Goal: Go to known website: Access a specific website the user already knows

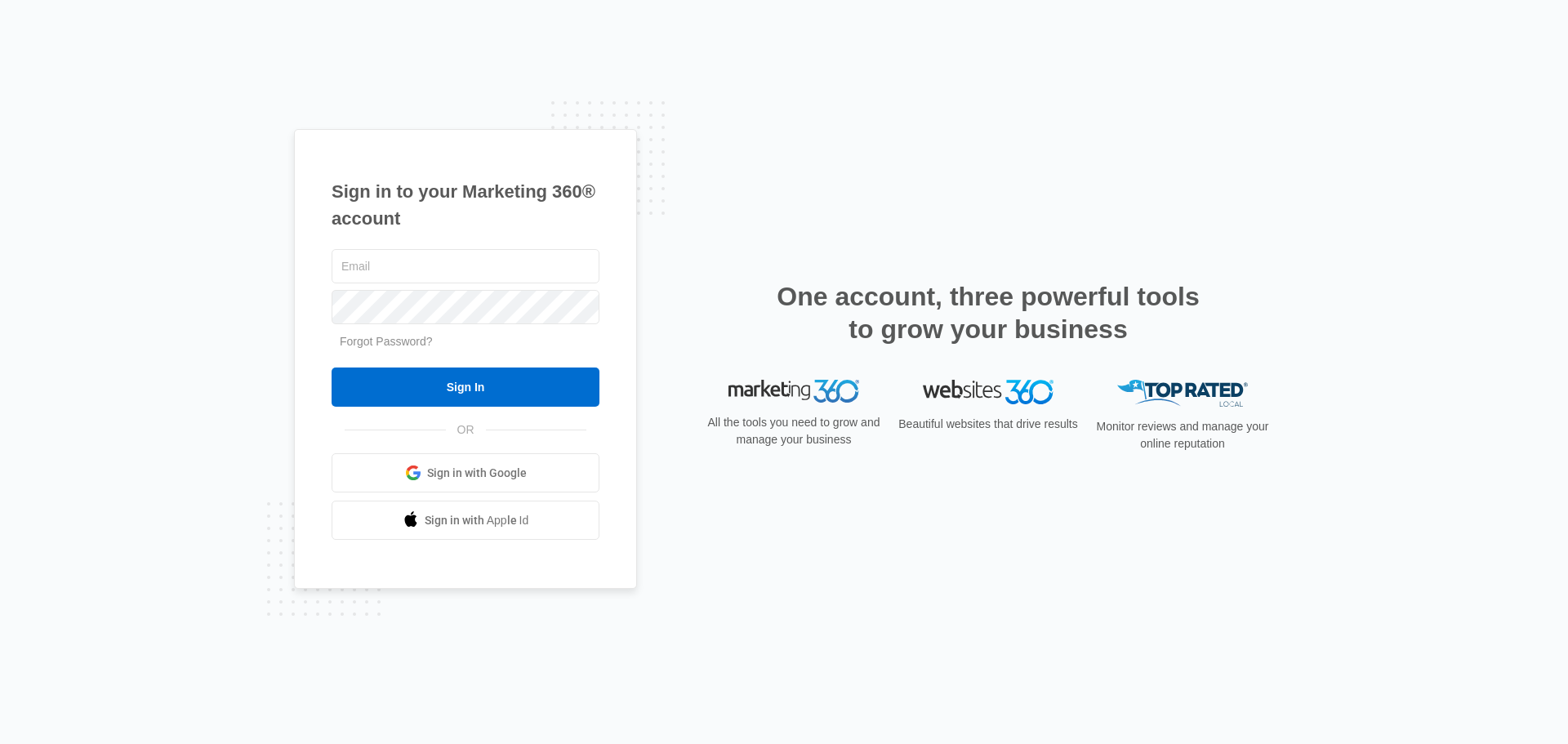
click at [444, 289] on div at bounding box center [466, 307] width 268 height 41
click at [443, 266] on input "text" at bounding box center [466, 266] width 268 height 35
type input "[PERSON_NAME][EMAIL_ADDRESS][DOMAIN_NAME]"
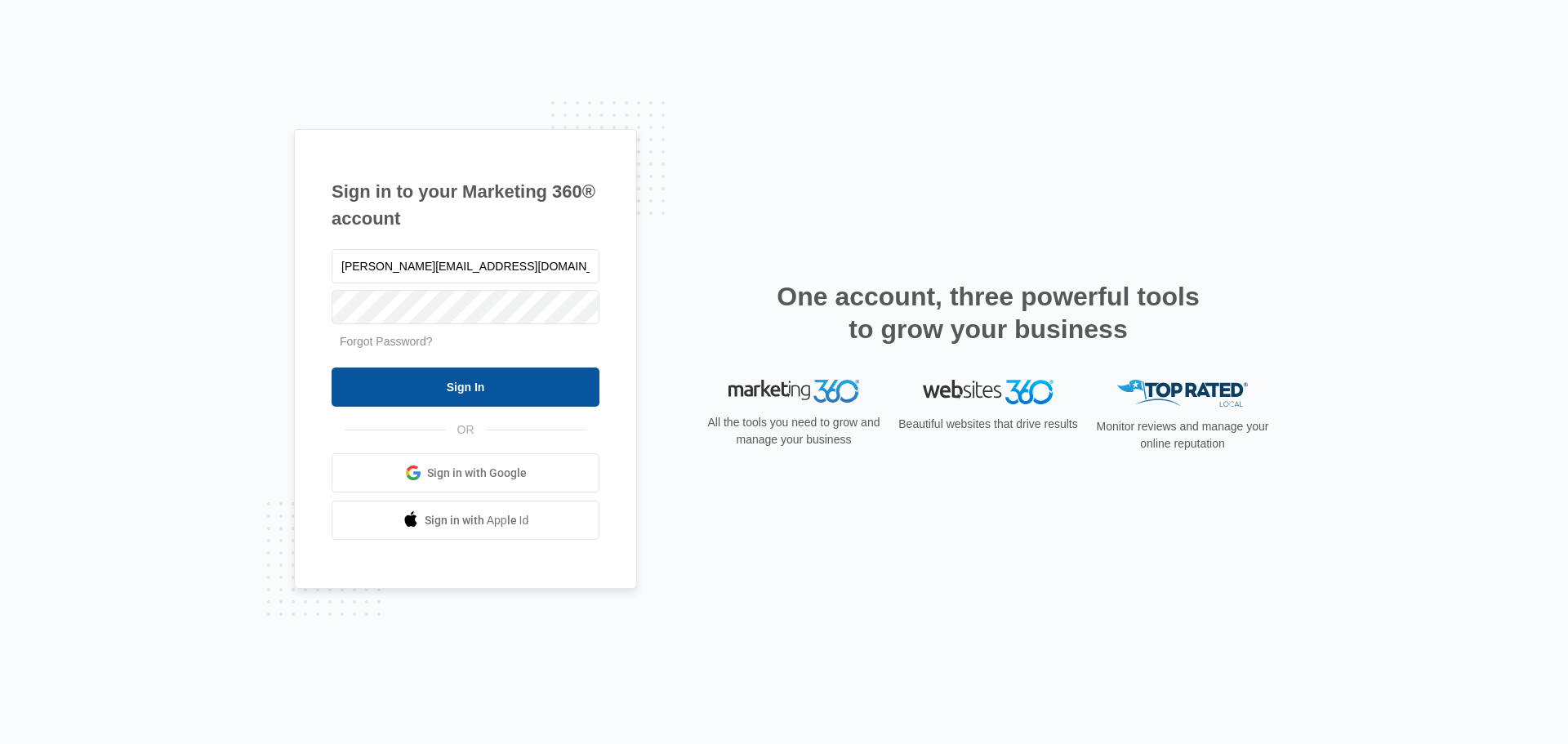
click at [478, 387] on input "Sign In" at bounding box center [466, 387] width 268 height 39
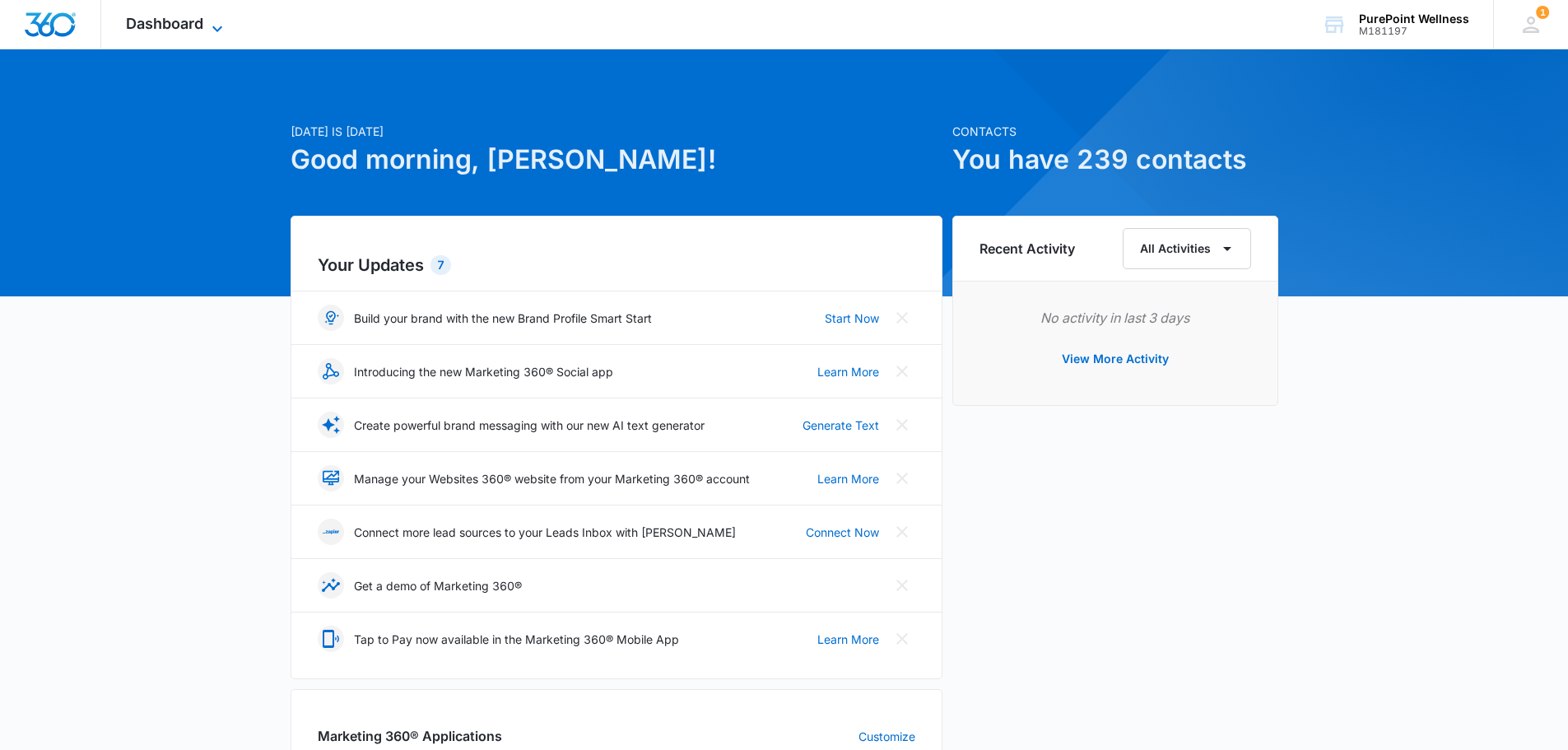
click at [151, 26] on span "Dashboard" at bounding box center [165, 23] width 78 height 17
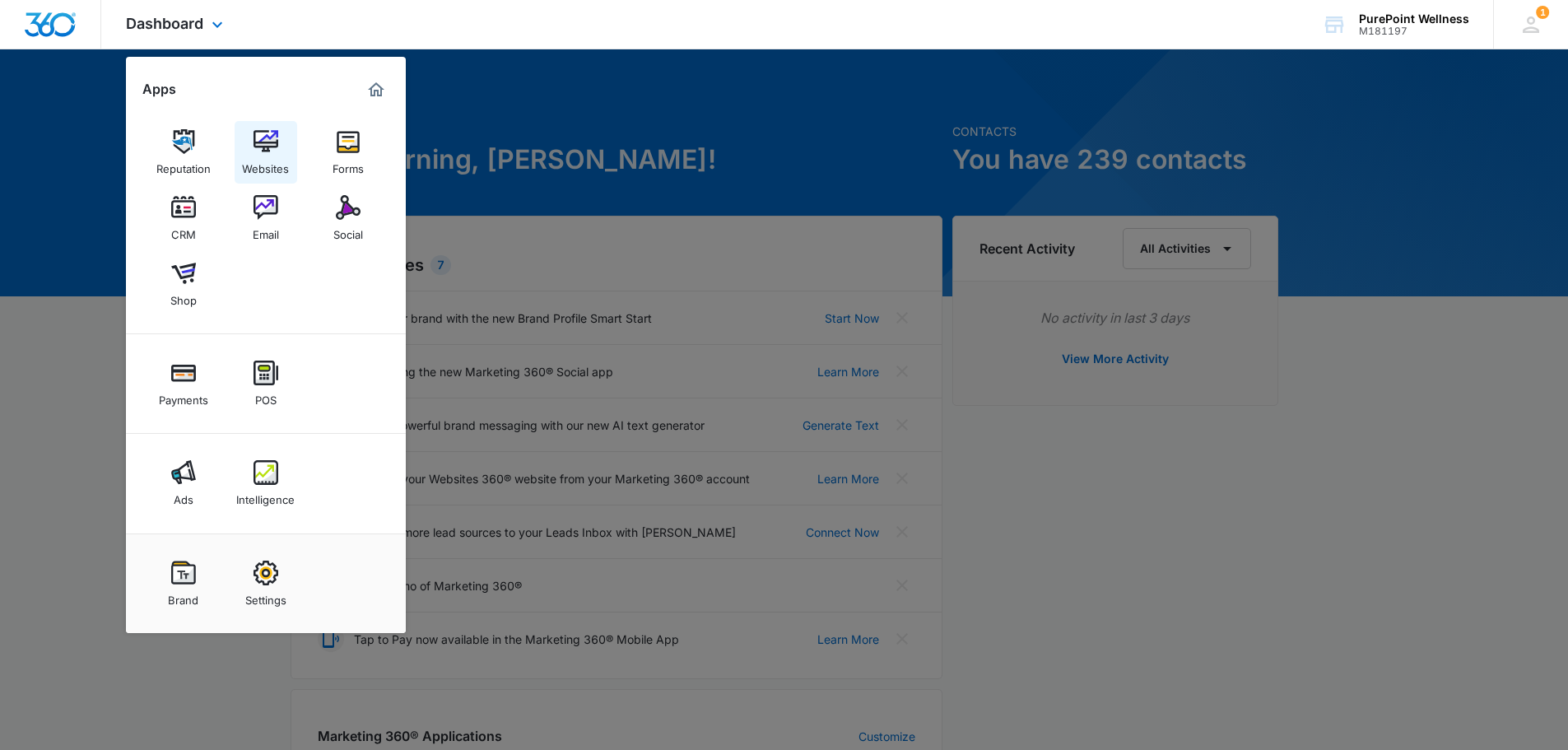
click at [253, 140] on img at bounding box center [265, 141] width 25 height 25
